Goal: Task Accomplishment & Management: Complete application form

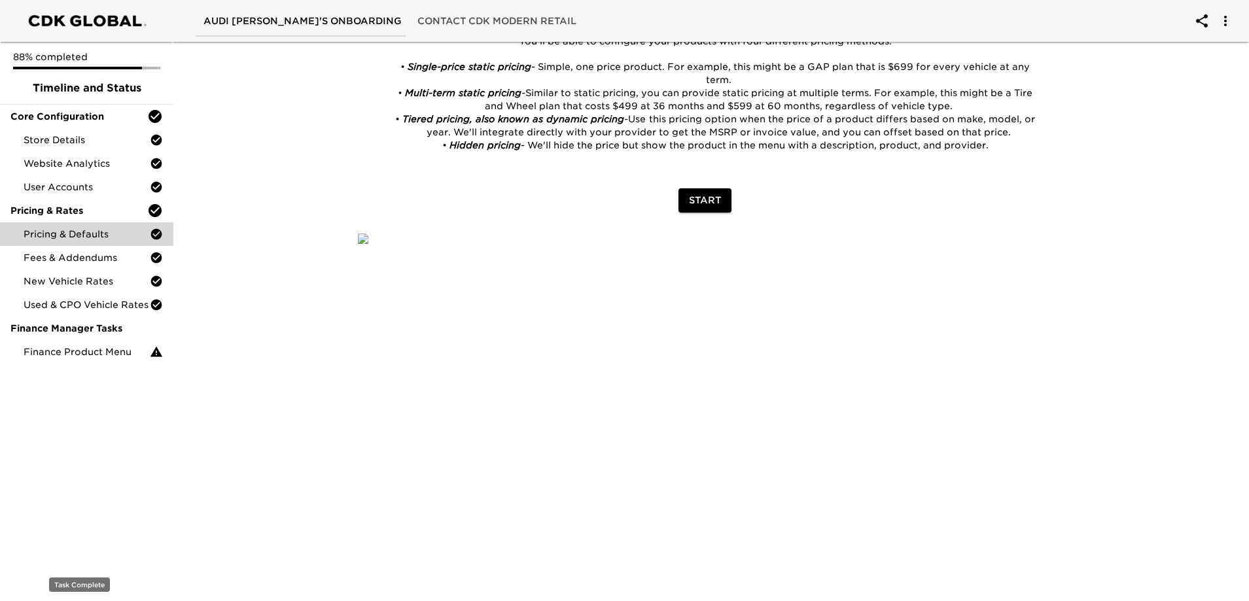
scroll to position [569, 0]
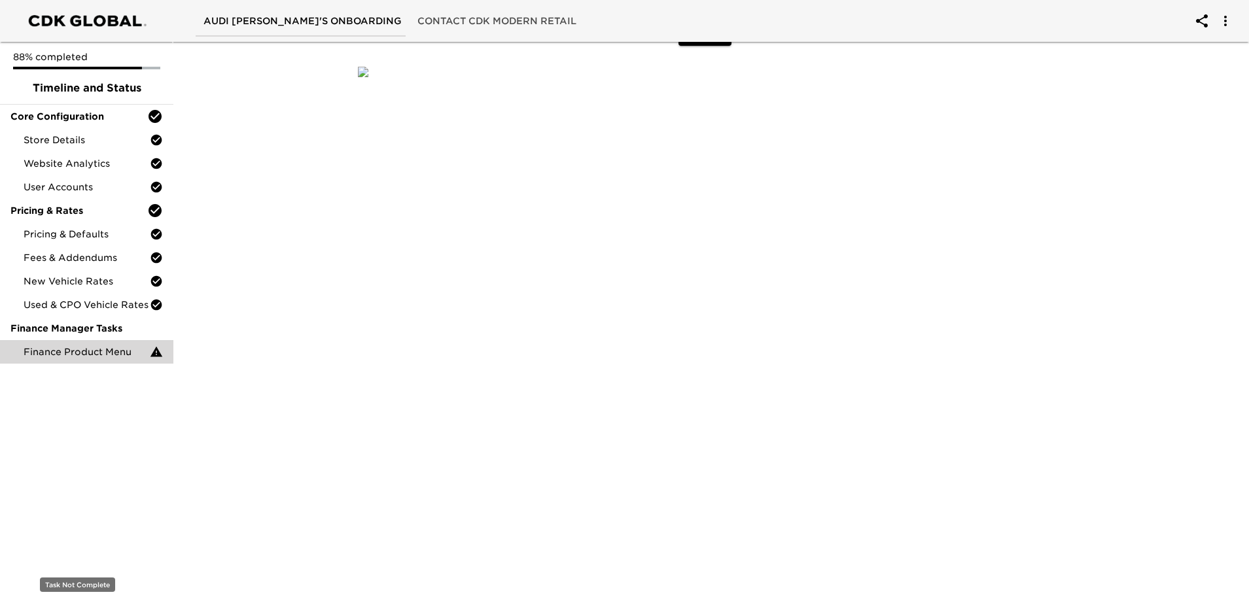
click at [67, 359] on span "Finance Product Menu" at bounding box center [87, 352] width 126 height 13
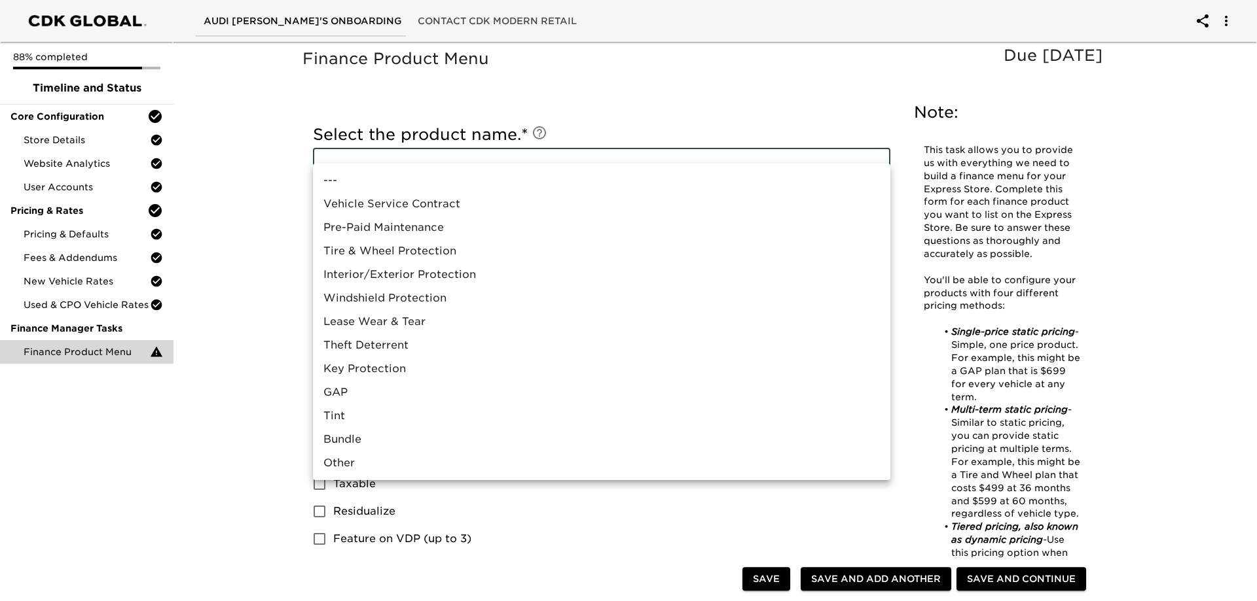
click at [248, 224] on div at bounding box center [628, 300] width 1257 height 601
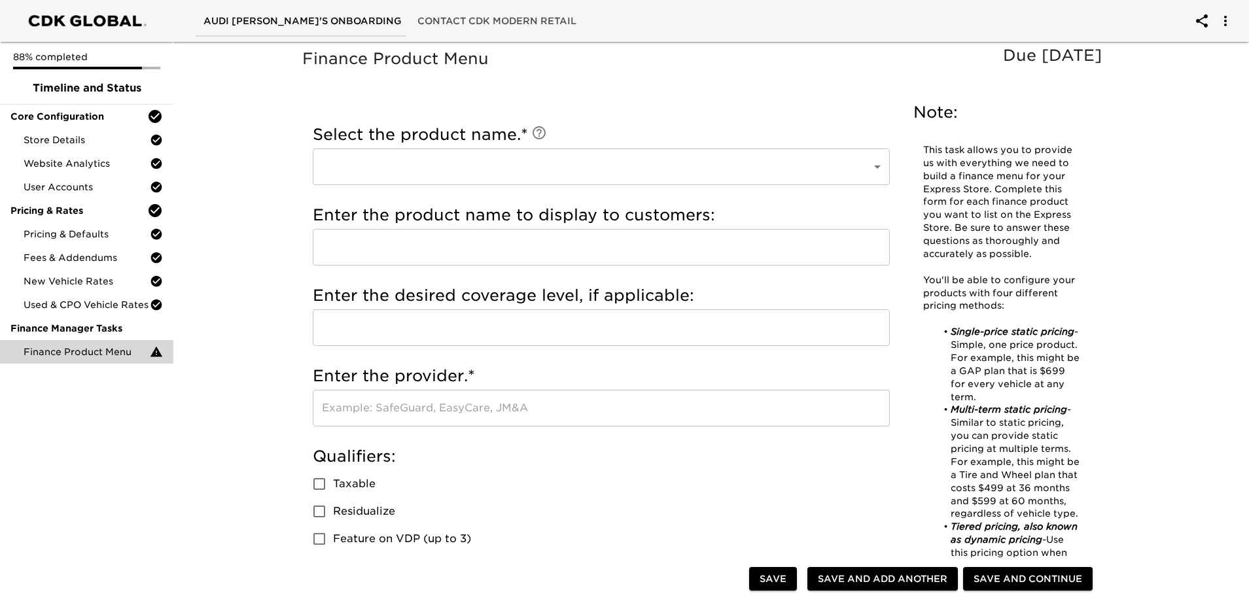
click at [533, 161] on div "Select the product name. * ​ ​" at bounding box center [601, 154] width 577 height 61
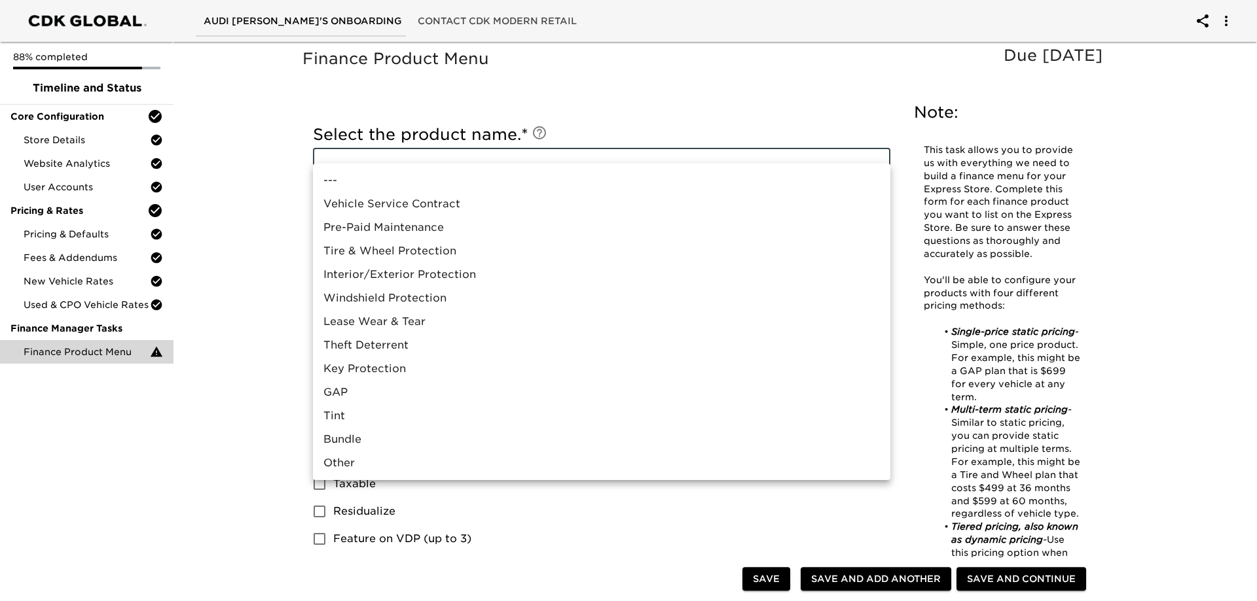
click at [1245, 216] on div at bounding box center [628, 300] width 1257 height 601
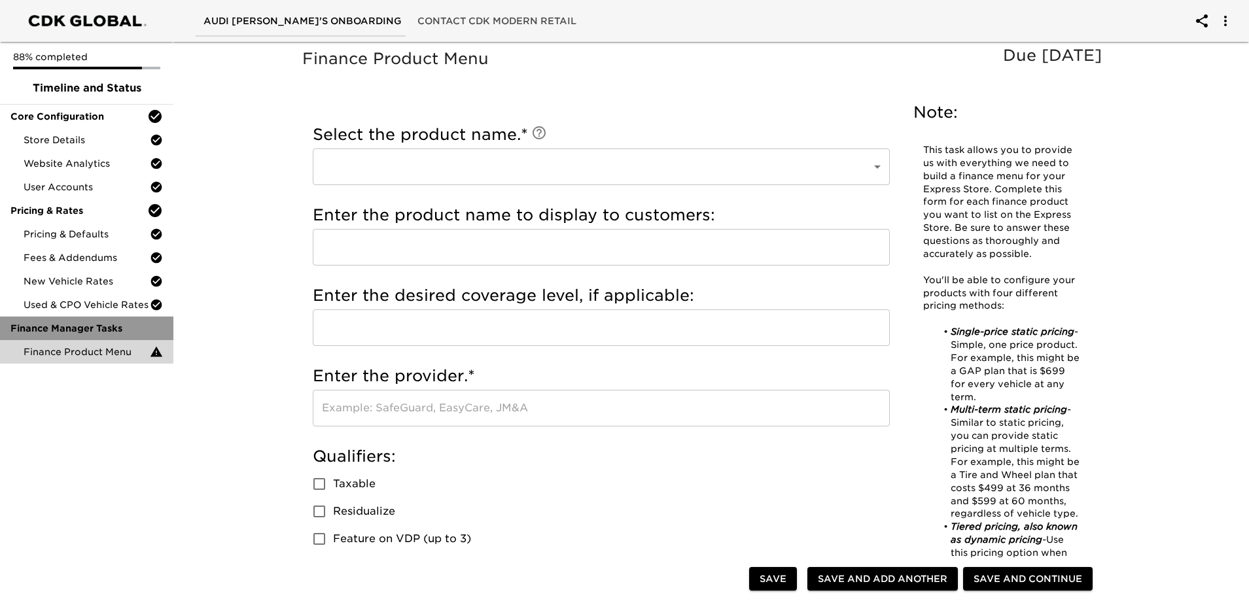
click at [79, 335] on span "Finance Manager Tasks" at bounding box center [86, 328] width 152 height 13
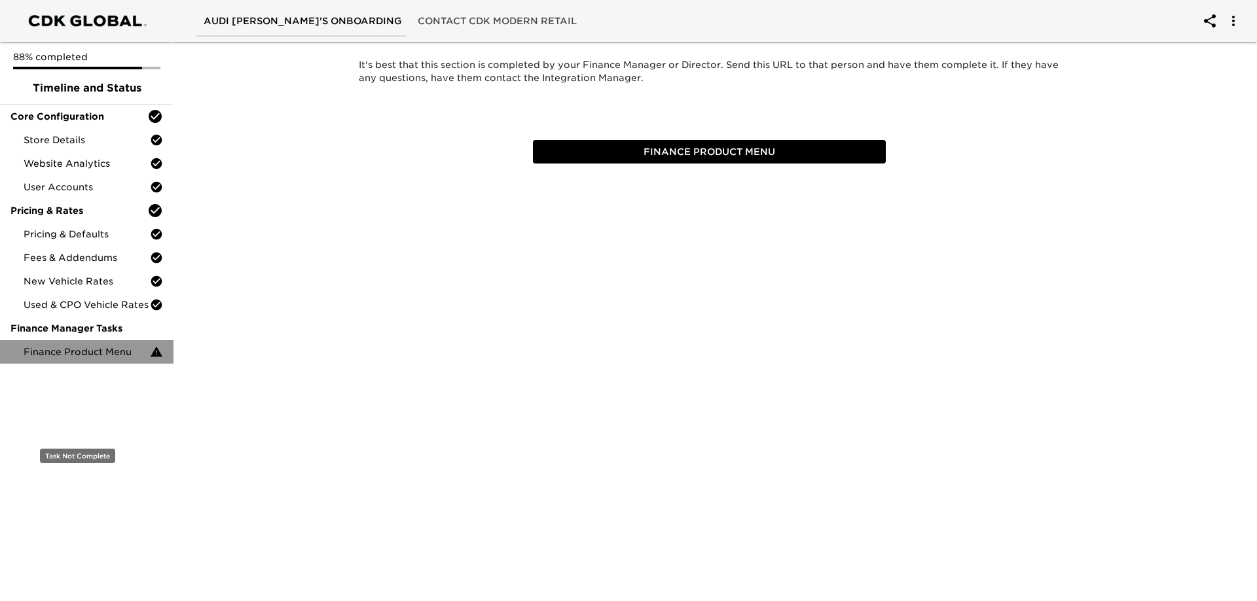
click at [99, 359] on span "Finance Product Menu" at bounding box center [87, 352] width 126 height 13
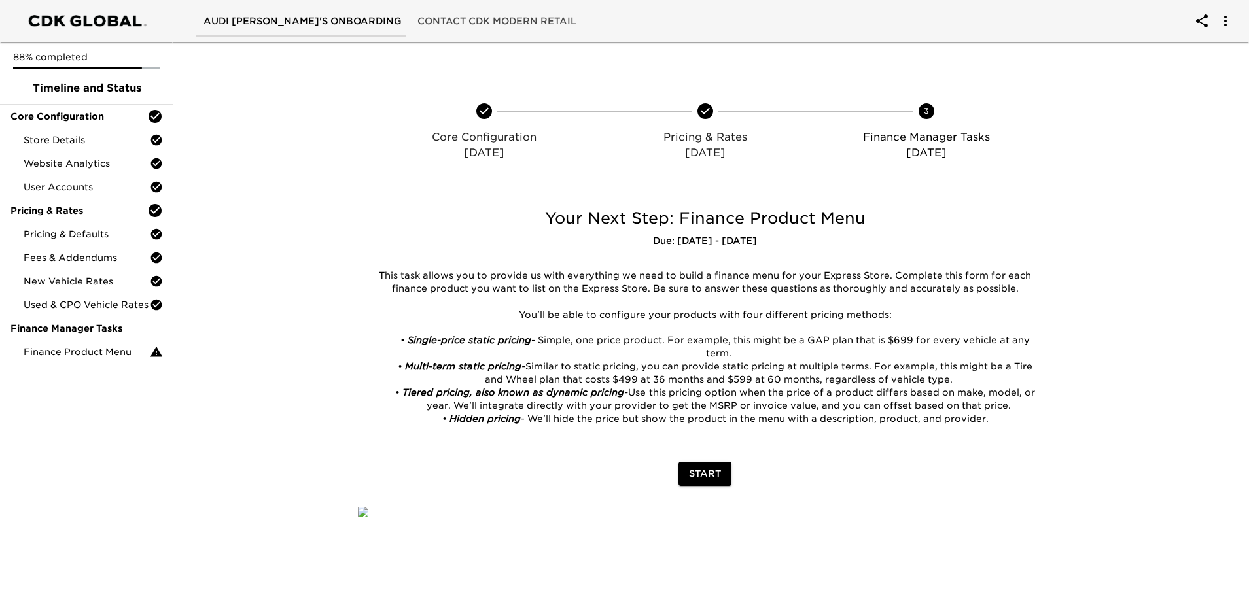
scroll to position [131, 0]
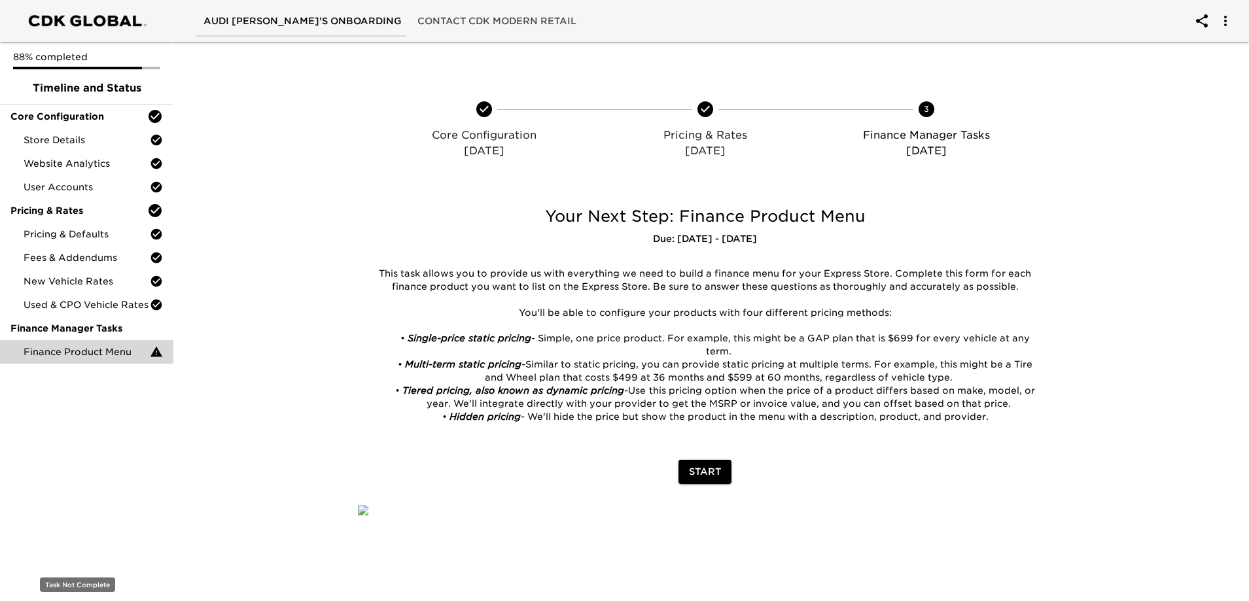
click at [63, 359] on span "Finance Product Menu" at bounding box center [87, 352] width 126 height 13
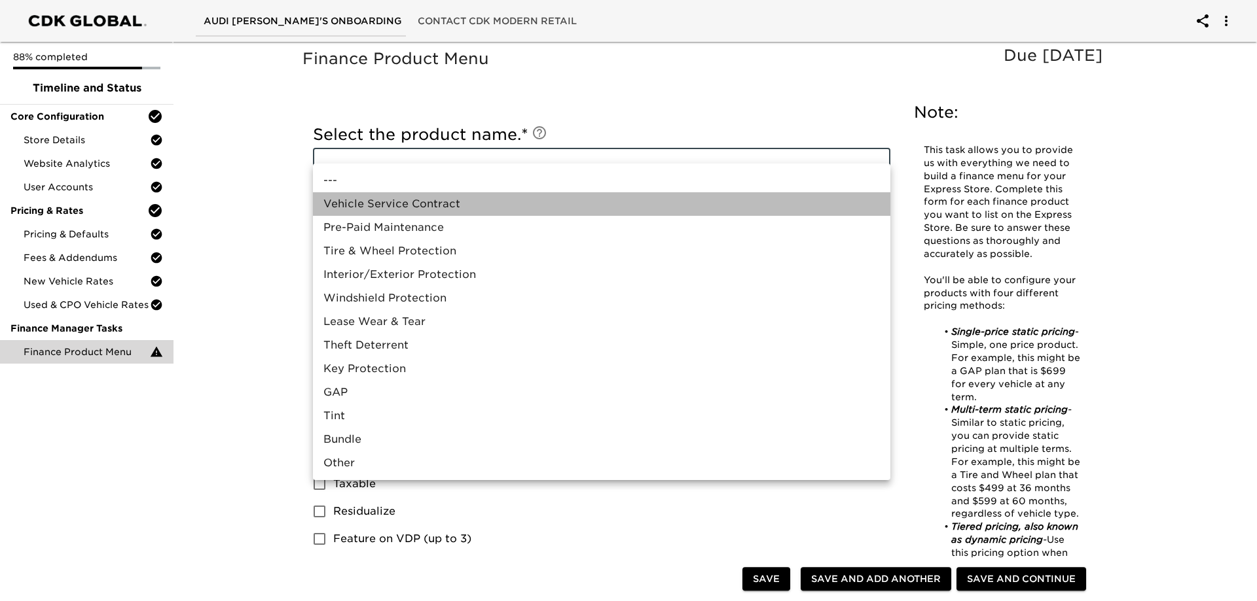
click at [461, 211] on li "Vehicle Service Contract" at bounding box center [601, 204] width 577 height 24
type input "Vehicle Service Contract"
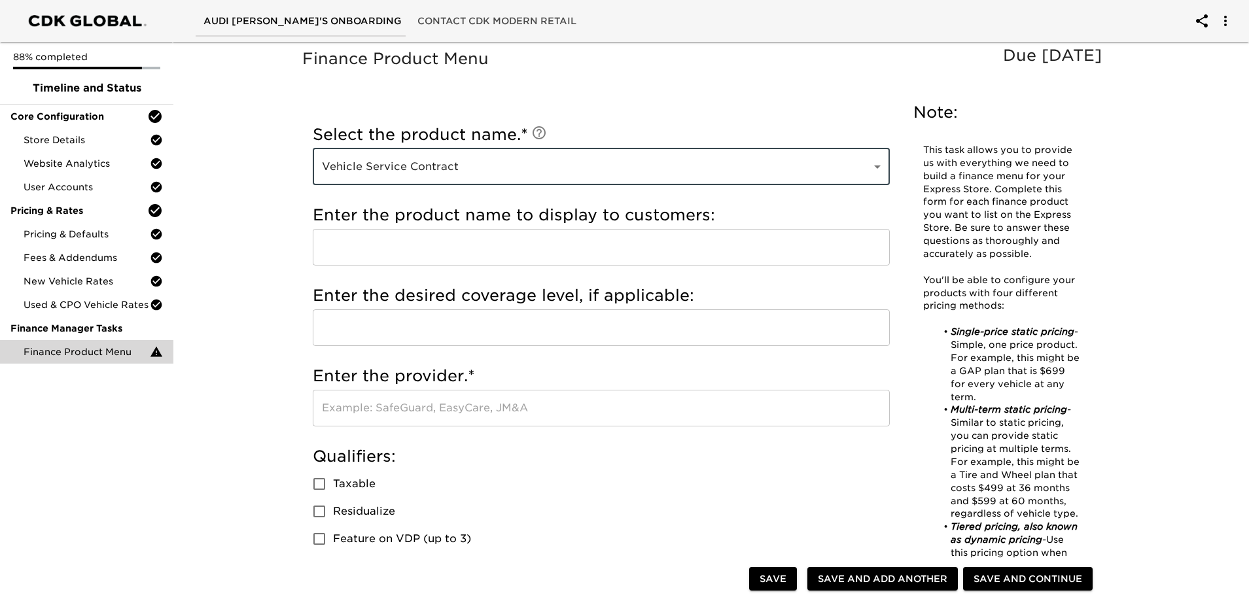
click at [467, 260] on input "text" at bounding box center [601, 247] width 577 height 37
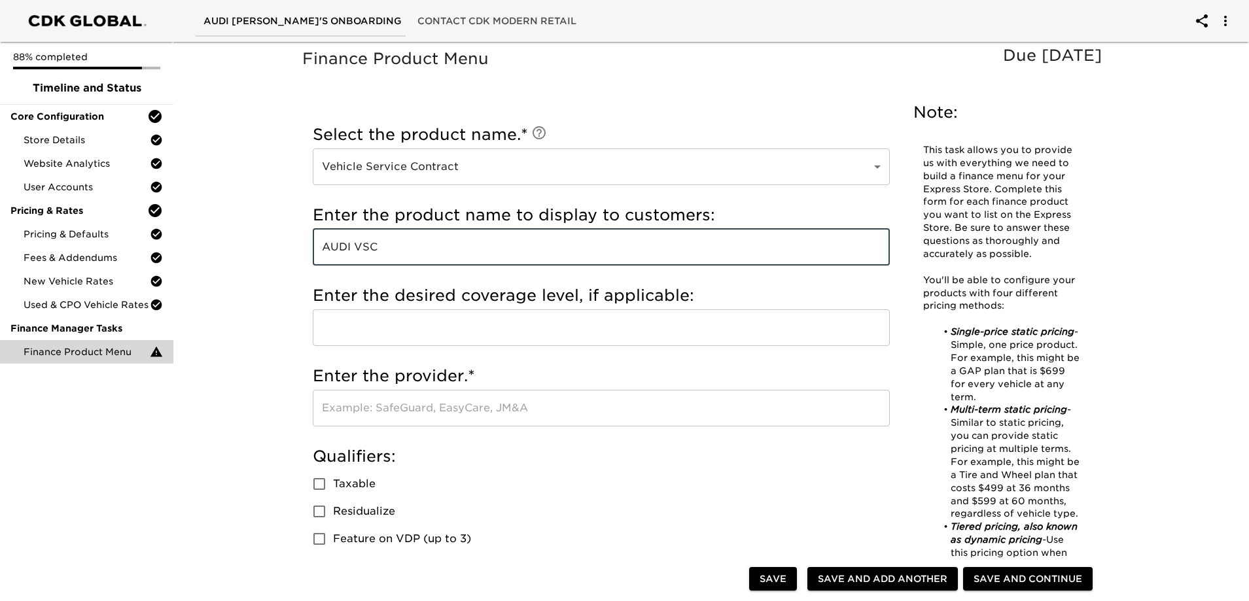
type input "AUDI VSC"
click at [423, 346] on input "text" at bounding box center [601, 328] width 577 height 37
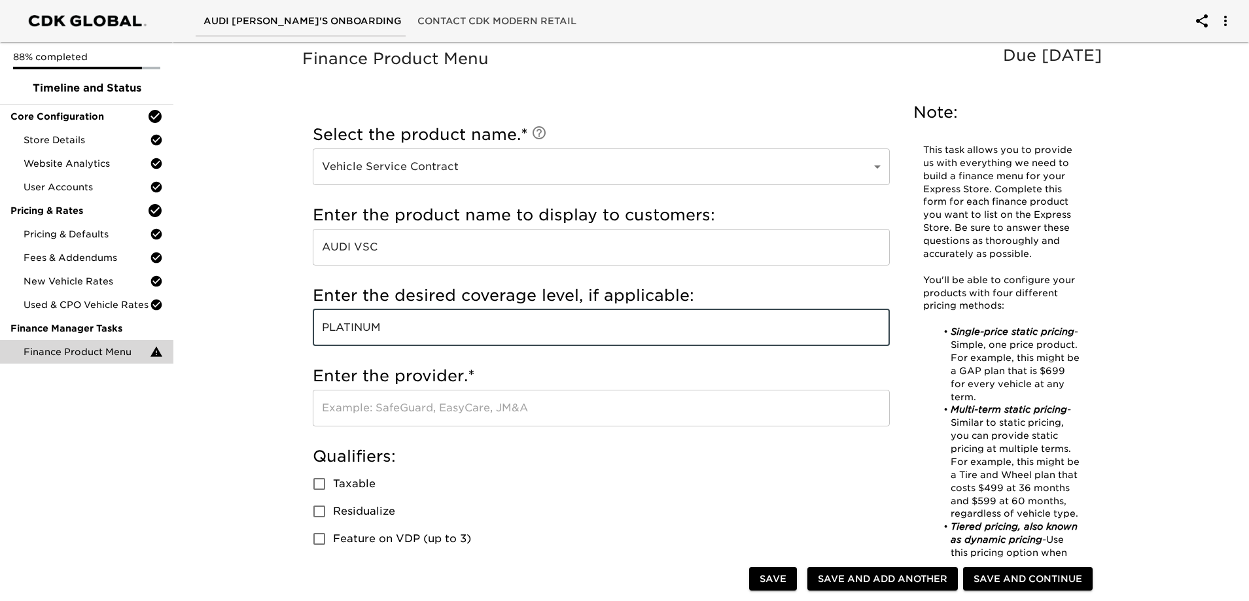
type input "PLATINUM"
click at [454, 427] on input "text" at bounding box center [601, 408] width 577 height 37
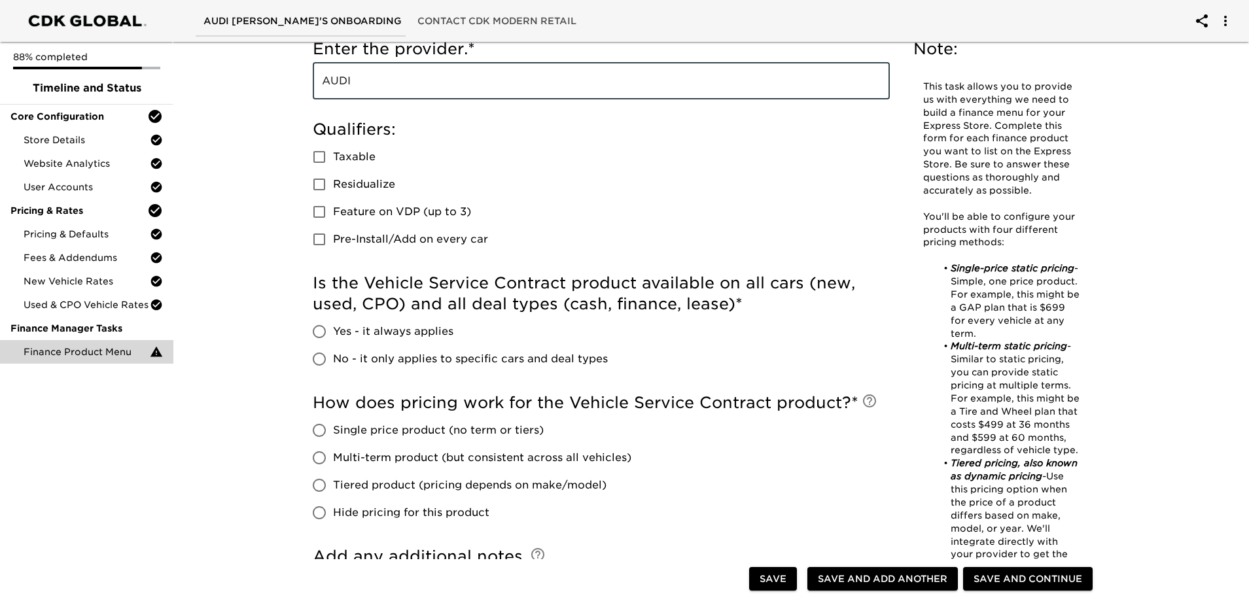
scroll to position [458, 0]
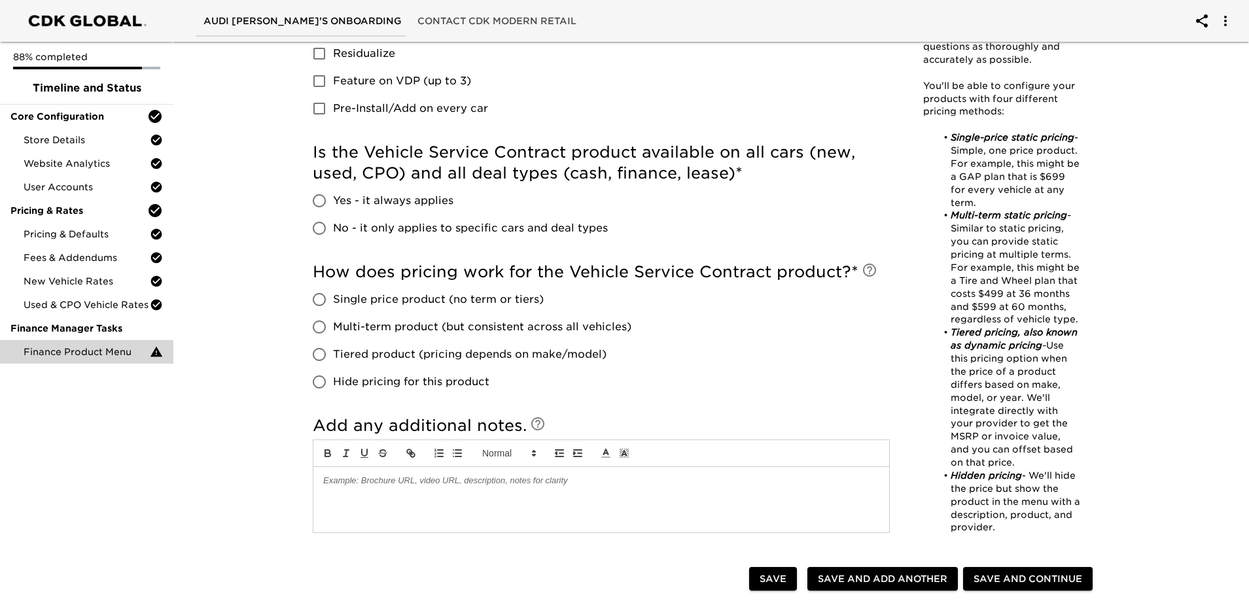
type input "AUDI"
click at [329, 215] on input "Yes - it always applies" at bounding box center [319, 200] width 27 height 27
radio input "true"
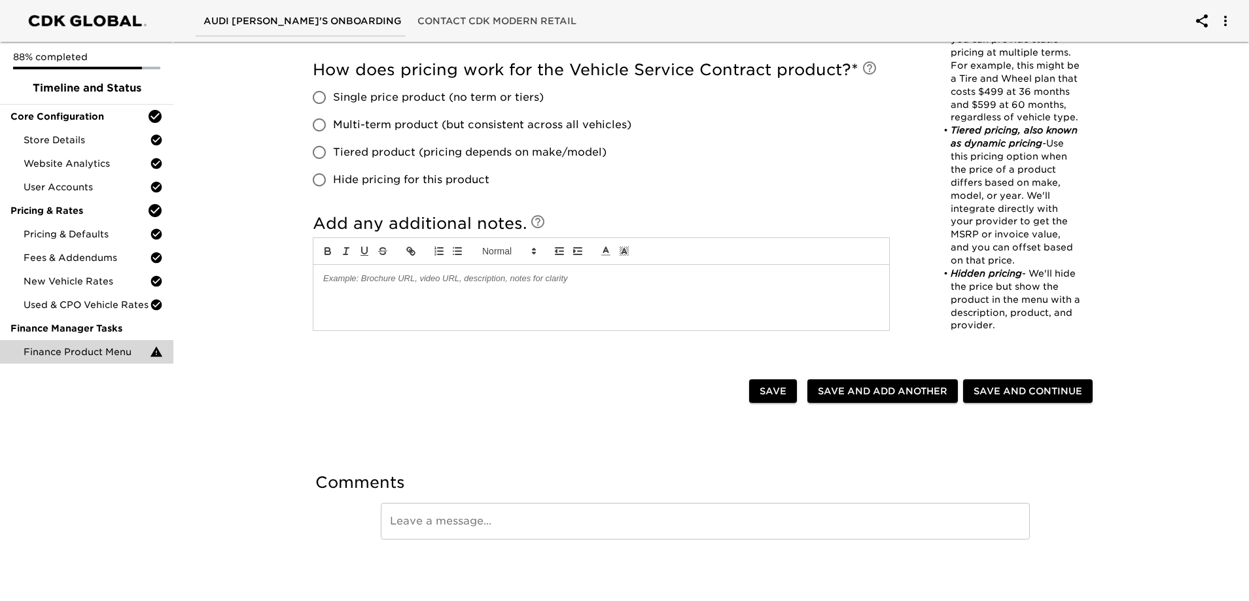
click at [327, 166] on input "Tiered product (pricing depends on make/model)" at bounding box center [319, 152] width 27 height 27
radio input "true"
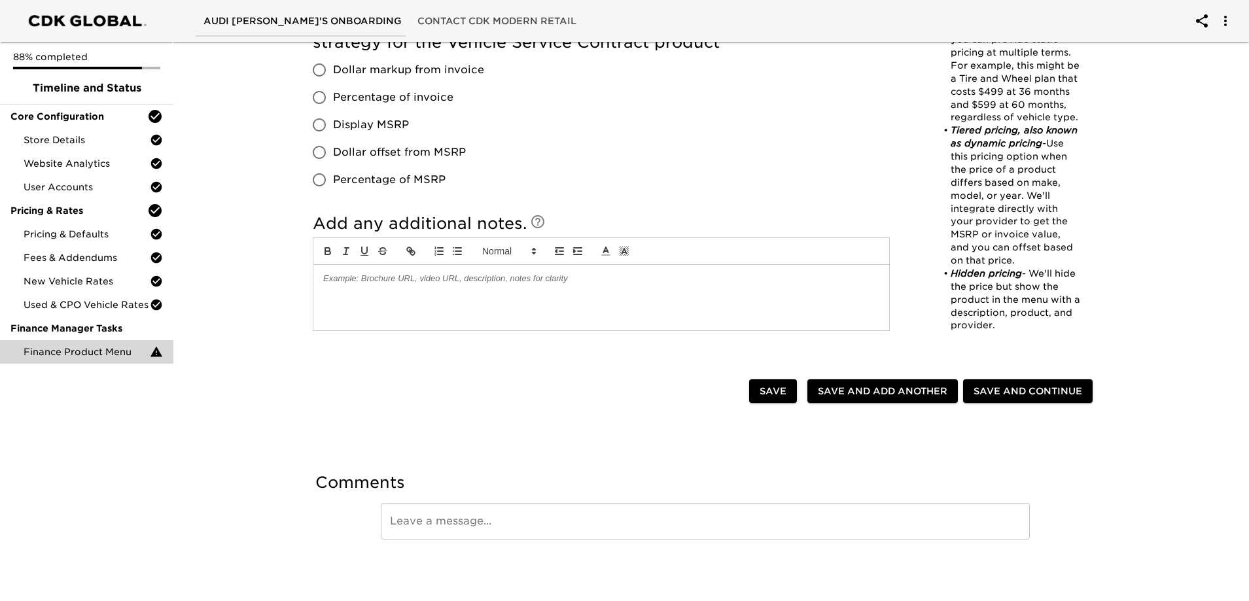
scroll to position [1047, 0]
click at [313, 139] on input "Display MSRP" at bounding box center [319, 124] width 27 height 27
radio input "true"
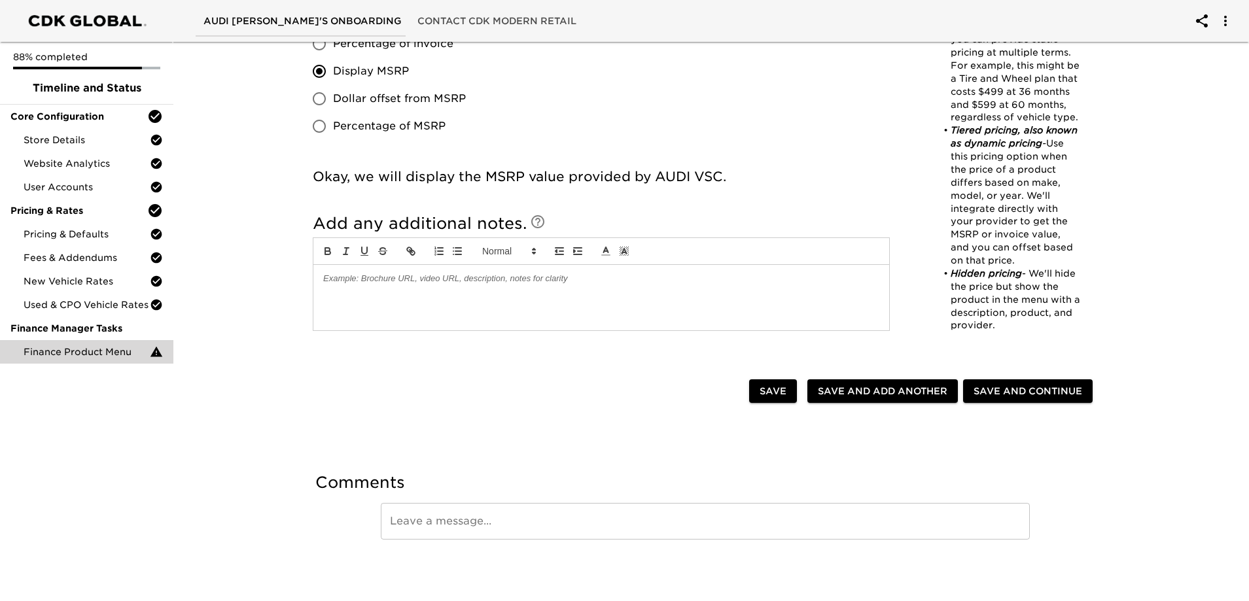
scroll to position [785, 0]
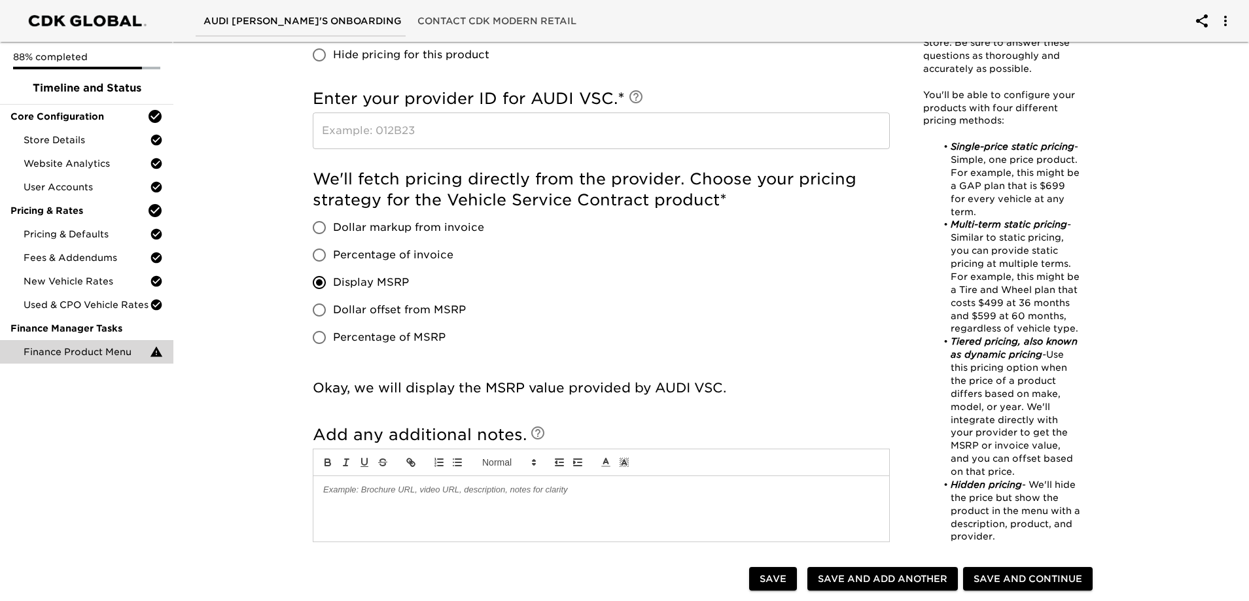
click at [590, 149] on input "text" at bounding box center [601, 131] width 577 height 37
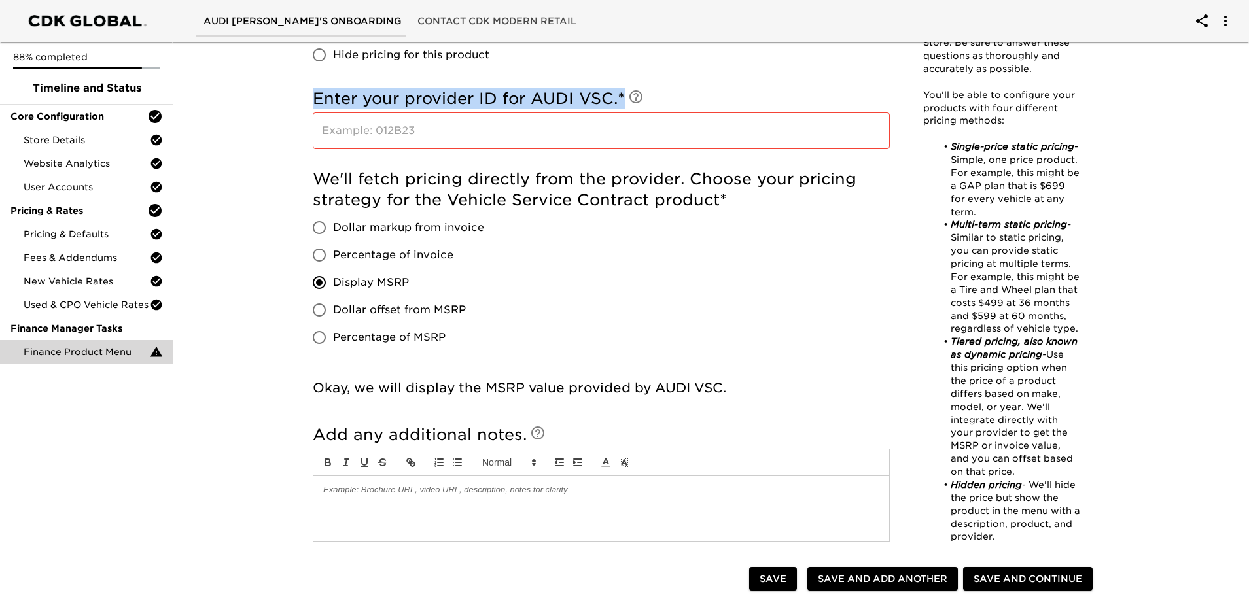
drag, startPoint x: 704, startPoint y: 259, endPoint x: 268, endPoint y: 249, distance: 436.0
click at [268, 249] on div "Finance Product Menu Due in 5 Days Note: This task allows you to provide us wit…" at bounding box center [705, 32] width 1081 height 1562
copy h5 "Enter your provider ID for AUDI VSC. *"
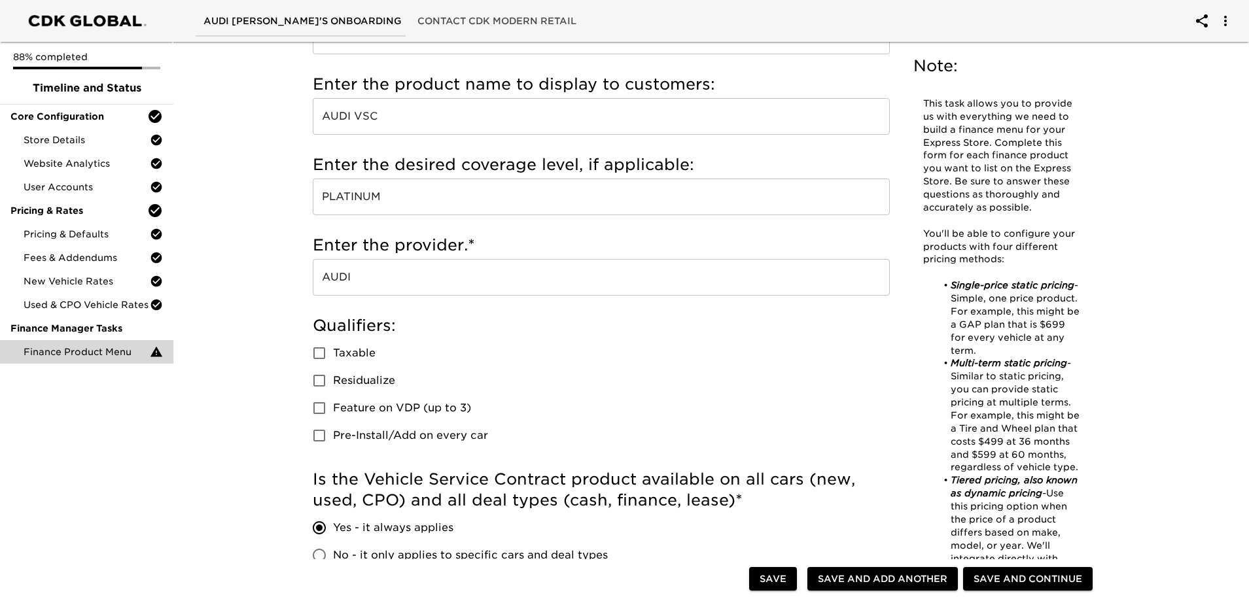
scroll to position [0, 0]
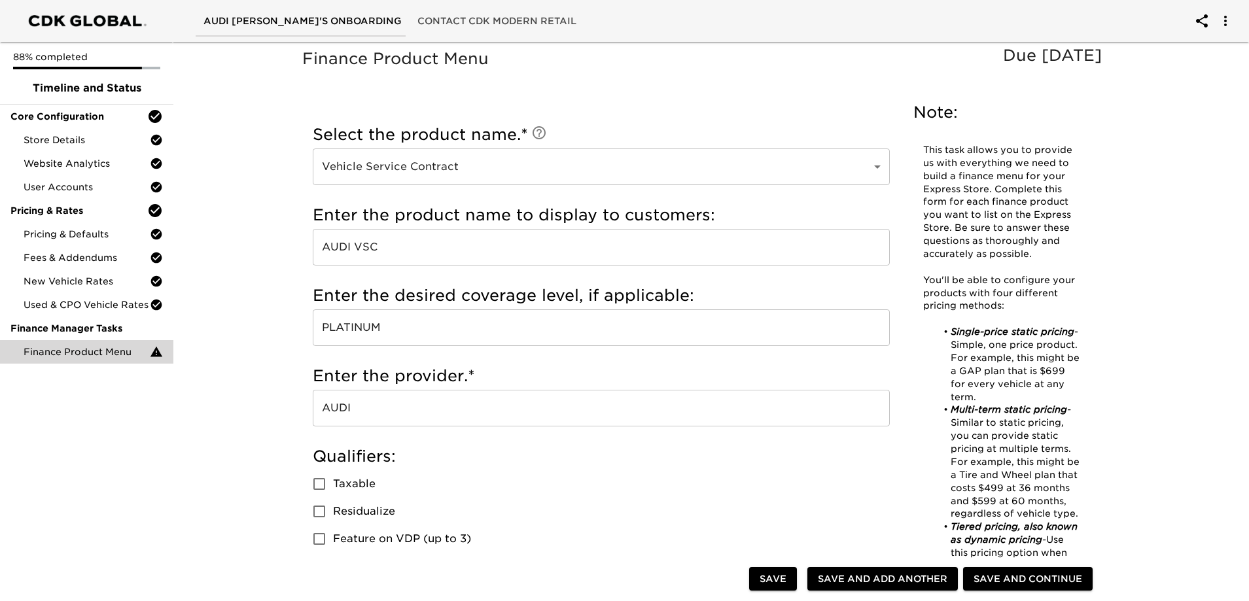
click at [590, 145] on h5 "Select the product name. *" at bounding box center [601, 134] width 577 height 21
click at [546, 139] on icon at bounding box center [539, 132] width 13 height 13
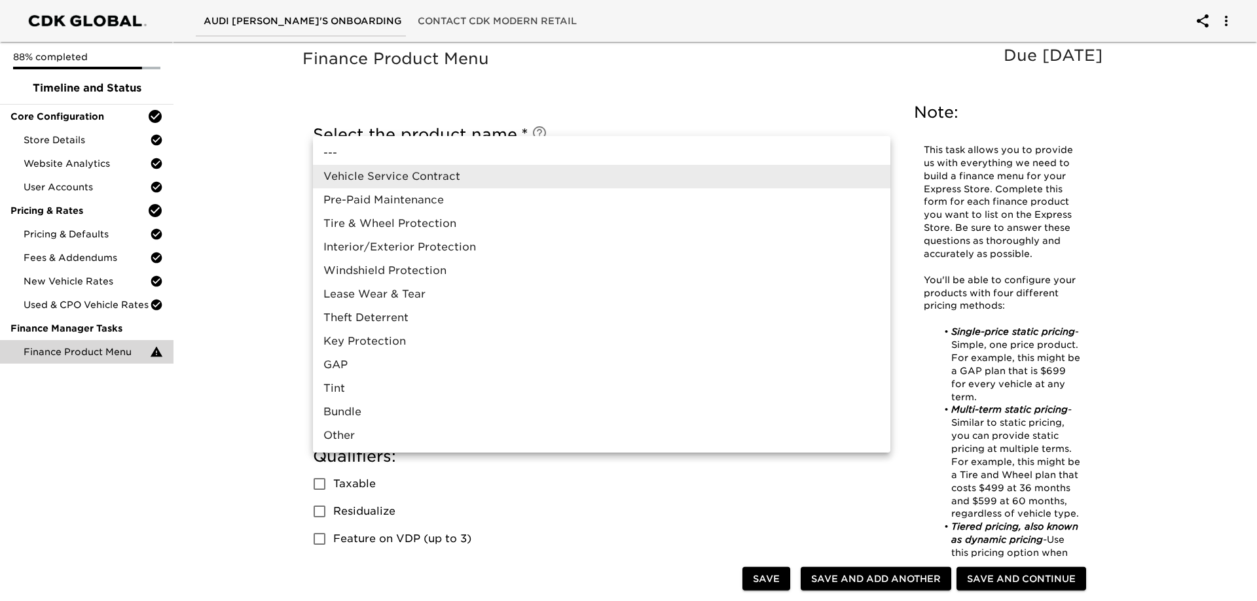
click at [478, 188] on li "Vehicle Service Contract" at bounding box center [601, 177] width 577 height 24
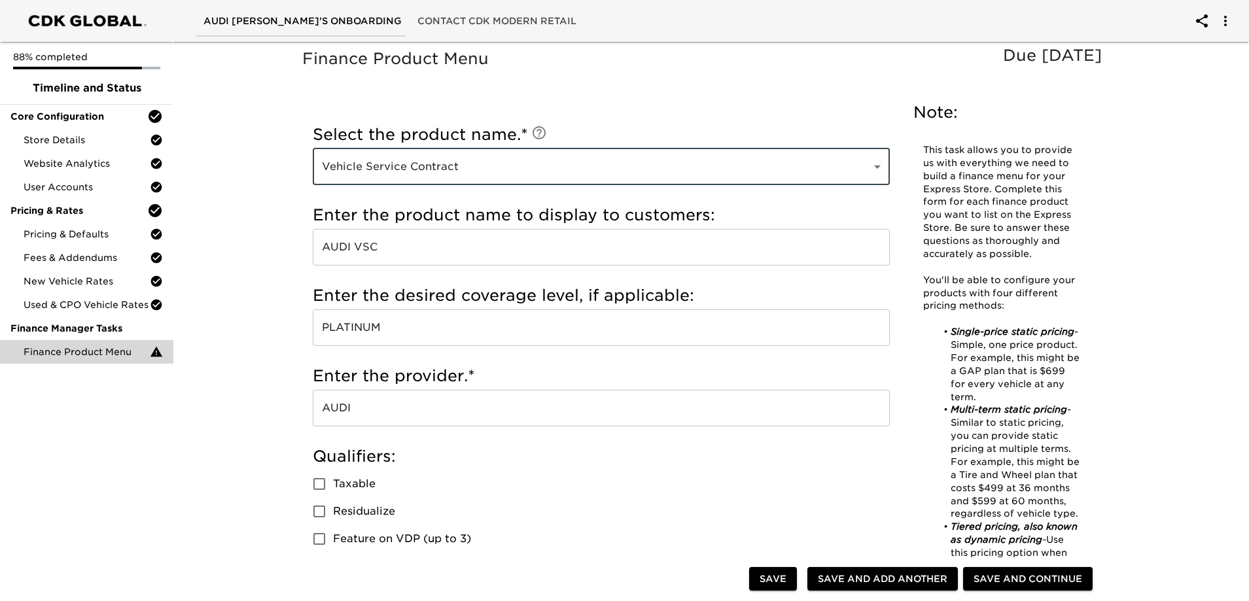
click at [469, 266] on input "AUDI VSC" at bounding box center [601, 247] width 577 height 37
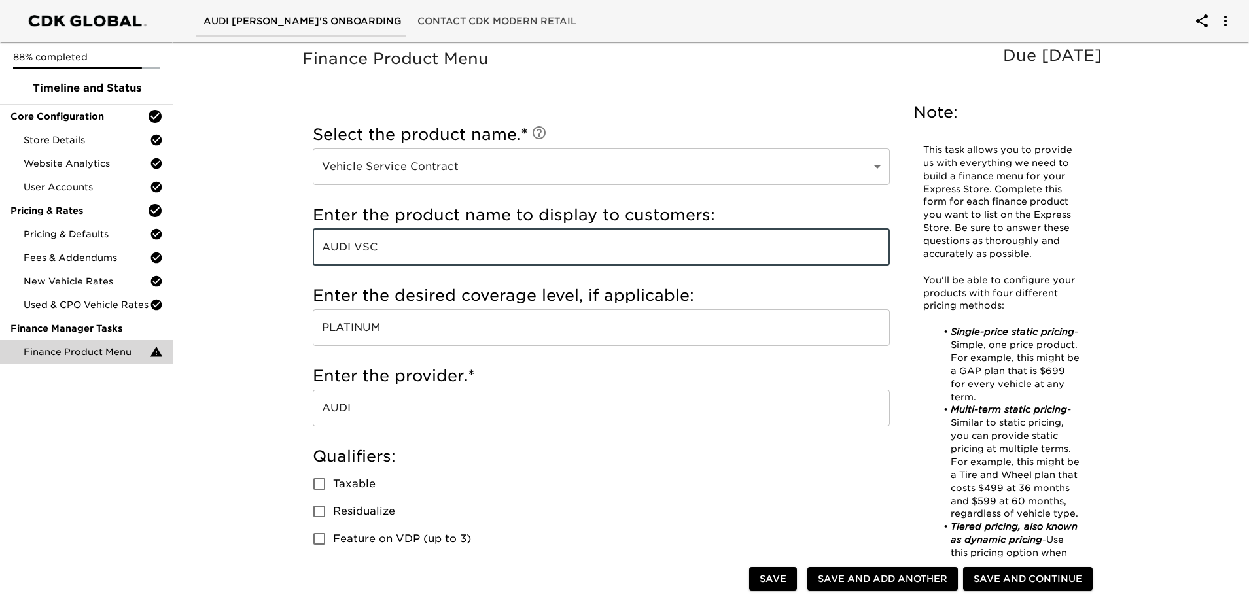
click at [425, 266] on input "AUDI VSC" at bounding box center [601, 247] width 577 height 37
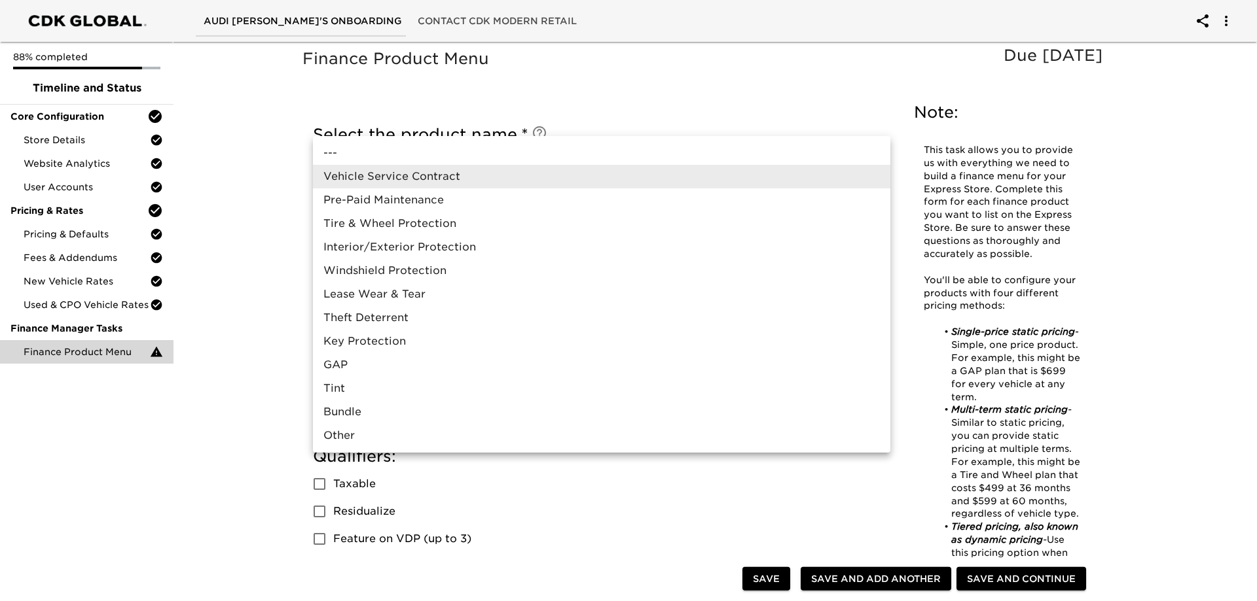
click at [455, 83] on div at bounding box center [628, 300] width 1257 height 601
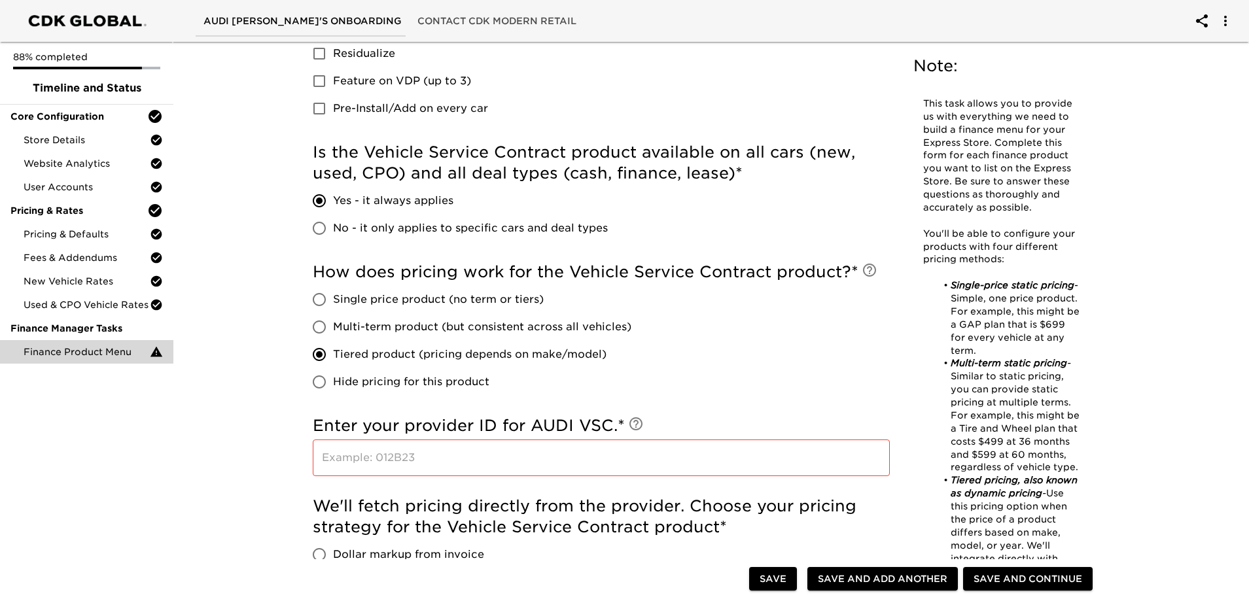
scroll to position [262, 0]
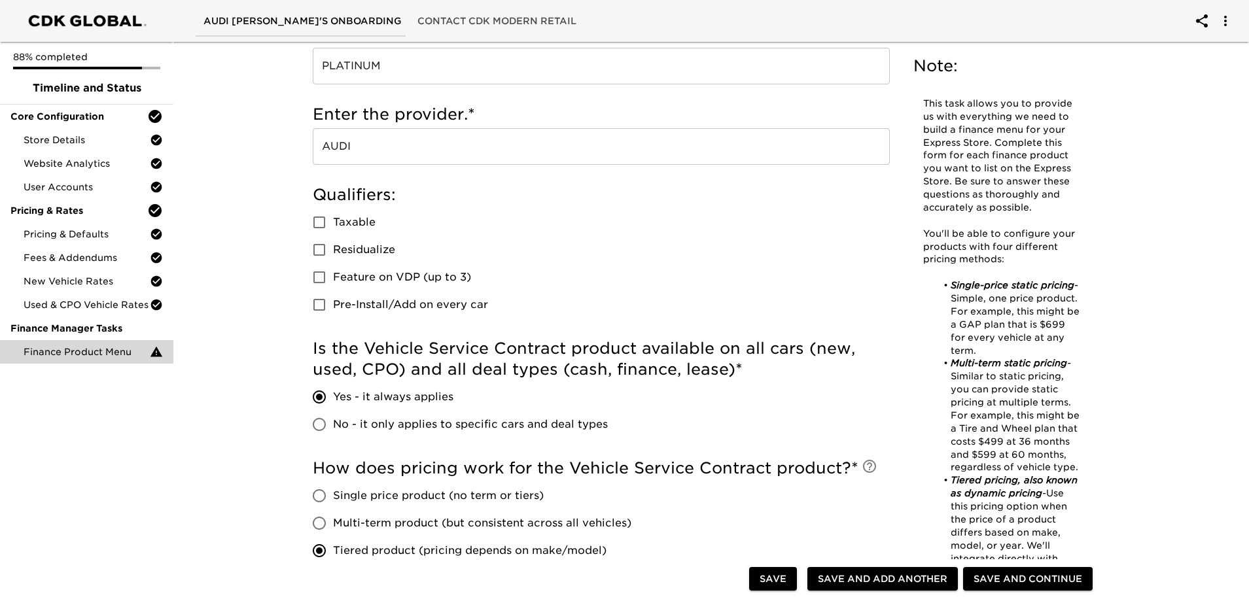
click at [480, 165] on input "AUDI" at bounding box center [601, 146] width 577 height 37
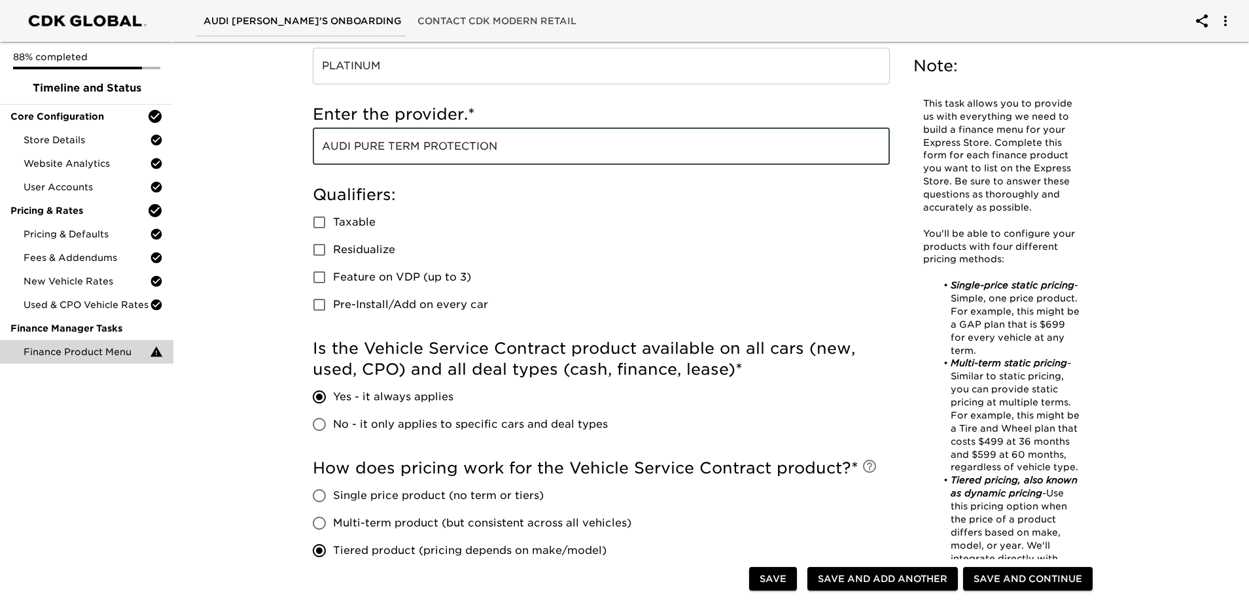
click at [482, 205] on h5 "Qualifiers:" at bounding box center [601, 195] width 577 height 21
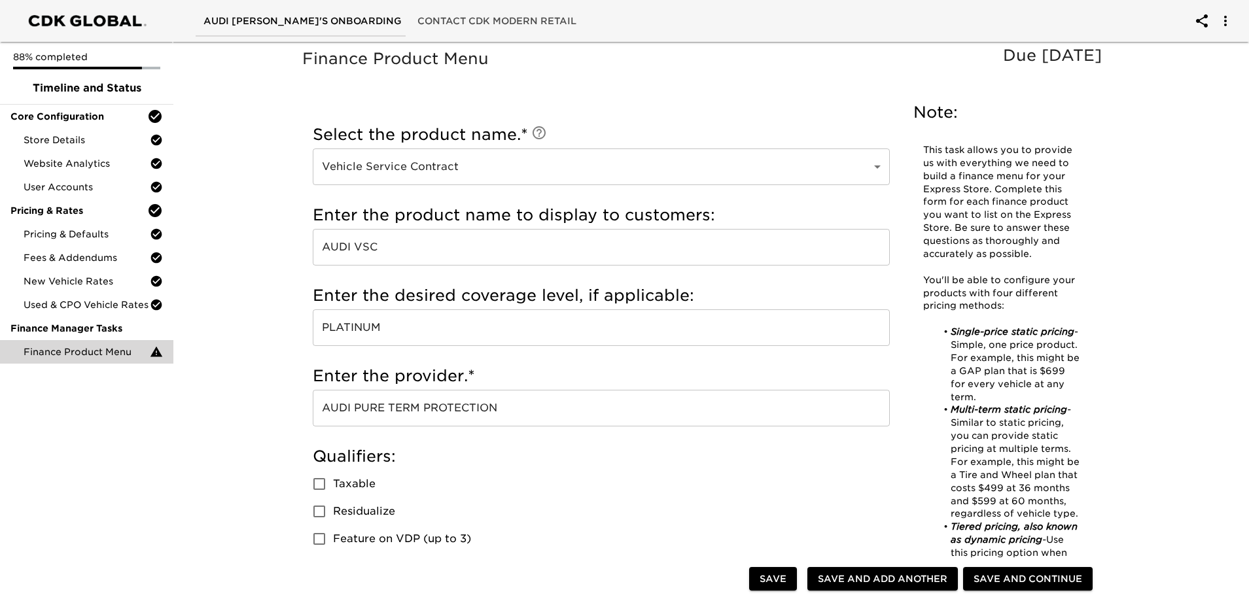
scroll to position [65, 0]
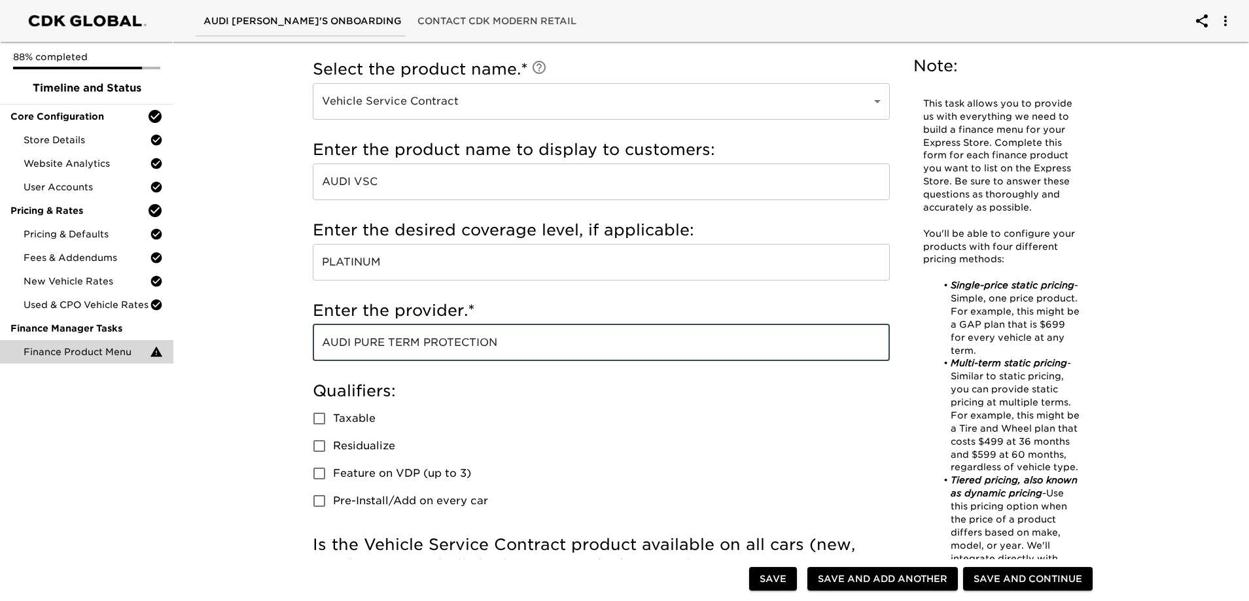
click at [446, 361] on input "AUDI PURE TERM PROTECTION" at bounding box center [601, 343] width 577 height 37
type input "AUDI PURE PROTECTION"
click at [474, 374] on div "Enter the provider. * AUDI PURE PROTECTION ​" at bounding box center [601, 334] width 577 height 80
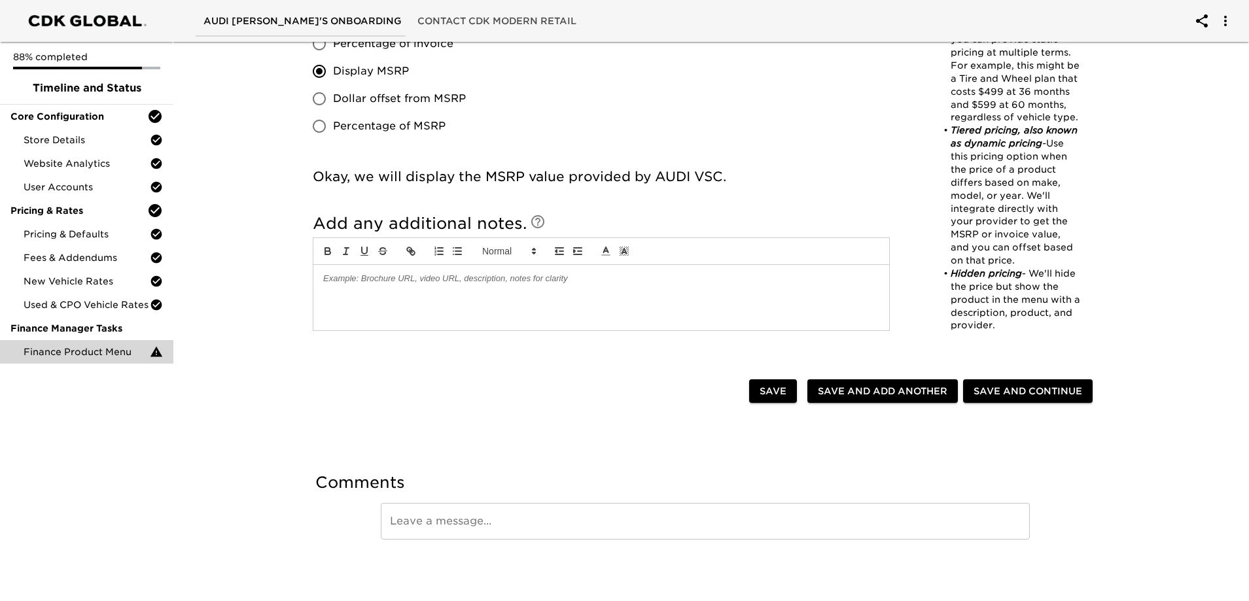
scroll to position [1231, 0]
click at [880, 384] on span "Save and Add Another" at bounding box center [883, 392] width 130 height 16
radio input "false"
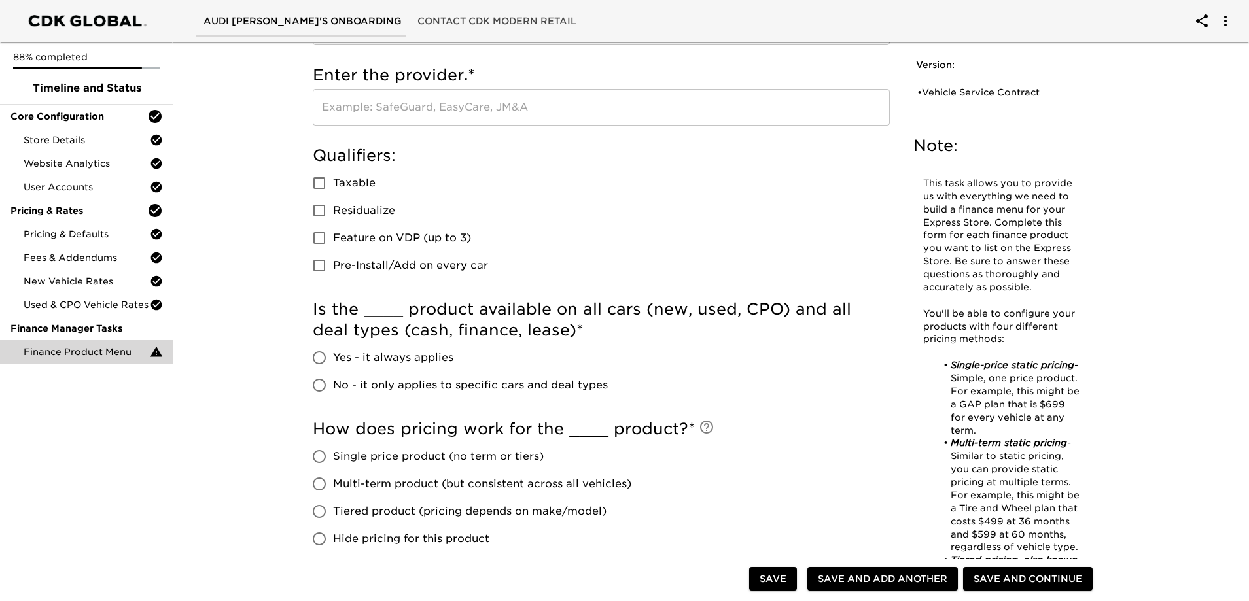
scroll to position [0, 0]
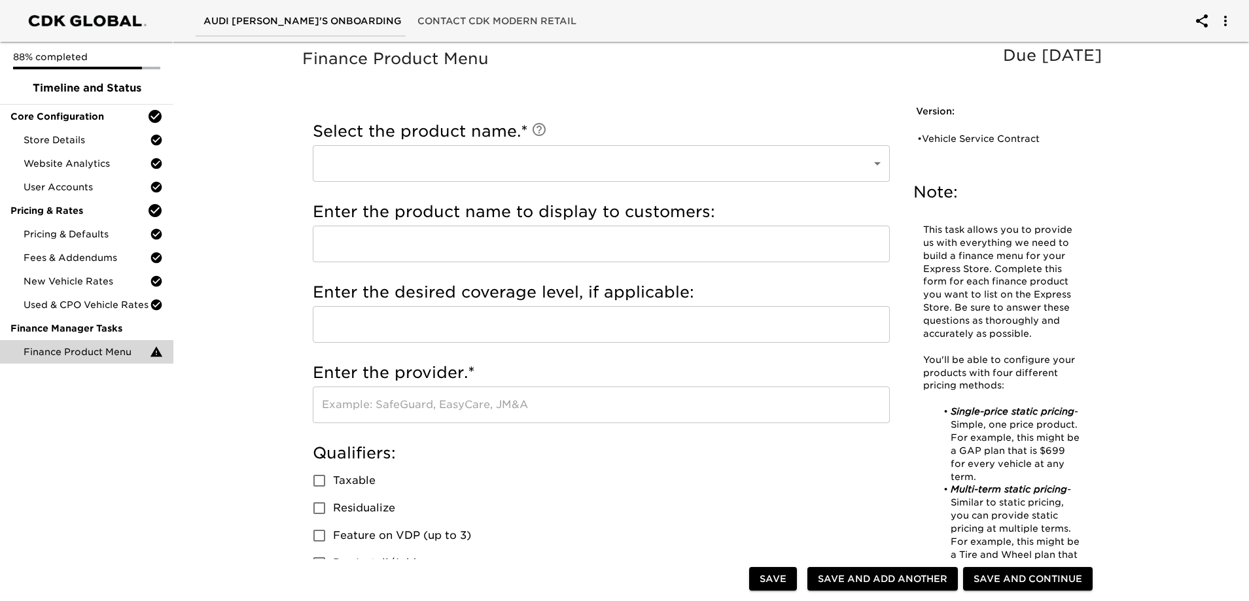
click at [1014, 578] on span "Save and Continue" at bounding box center [1028, 579] width 109 height 16
